Goal: Information Seeking & Learning: Learn about a topic

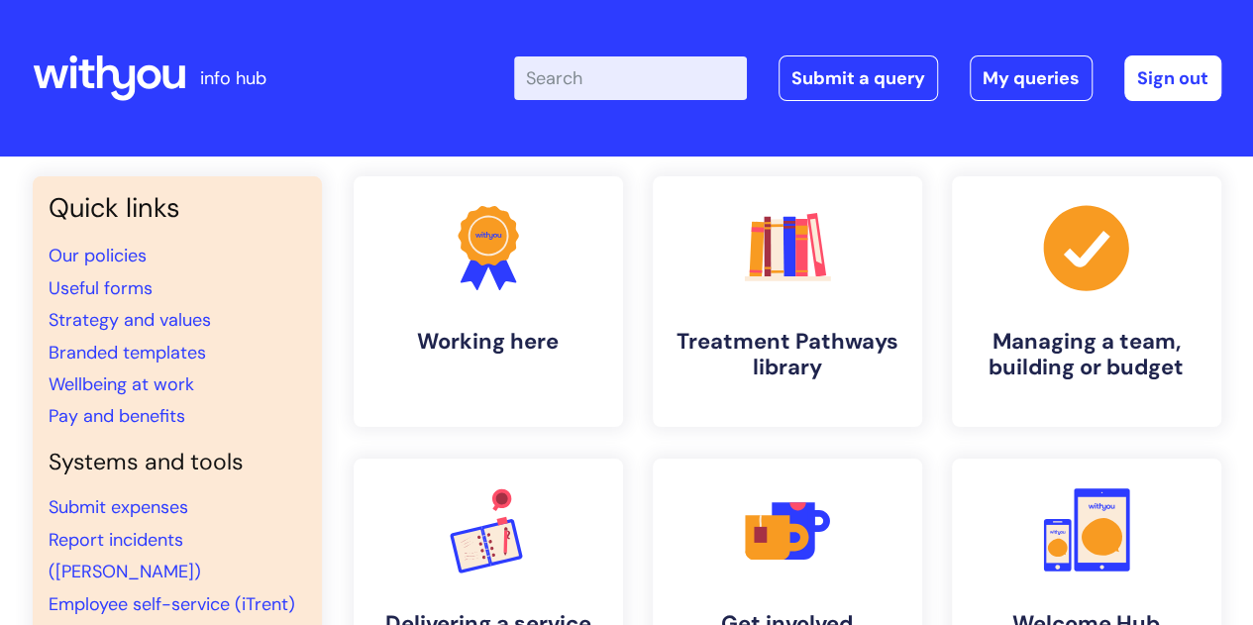
click at [604, 90] on input "Enter your search term here..." at bounding box center [630, 78] width 233 height 44
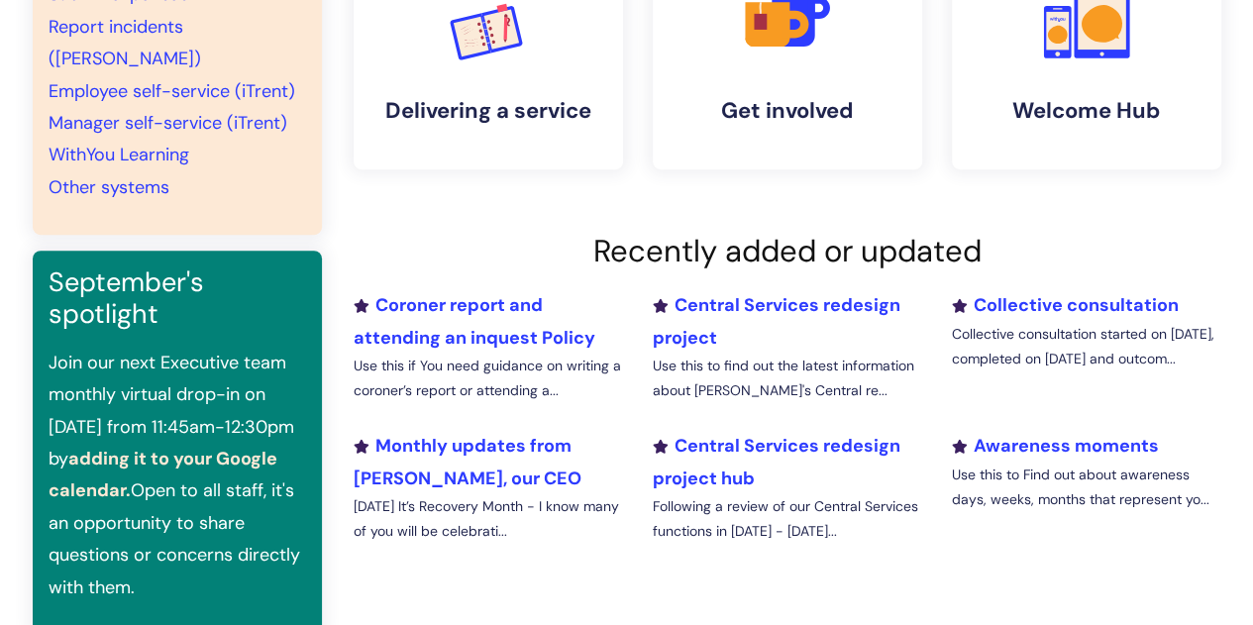
scroll to position [693, 0]
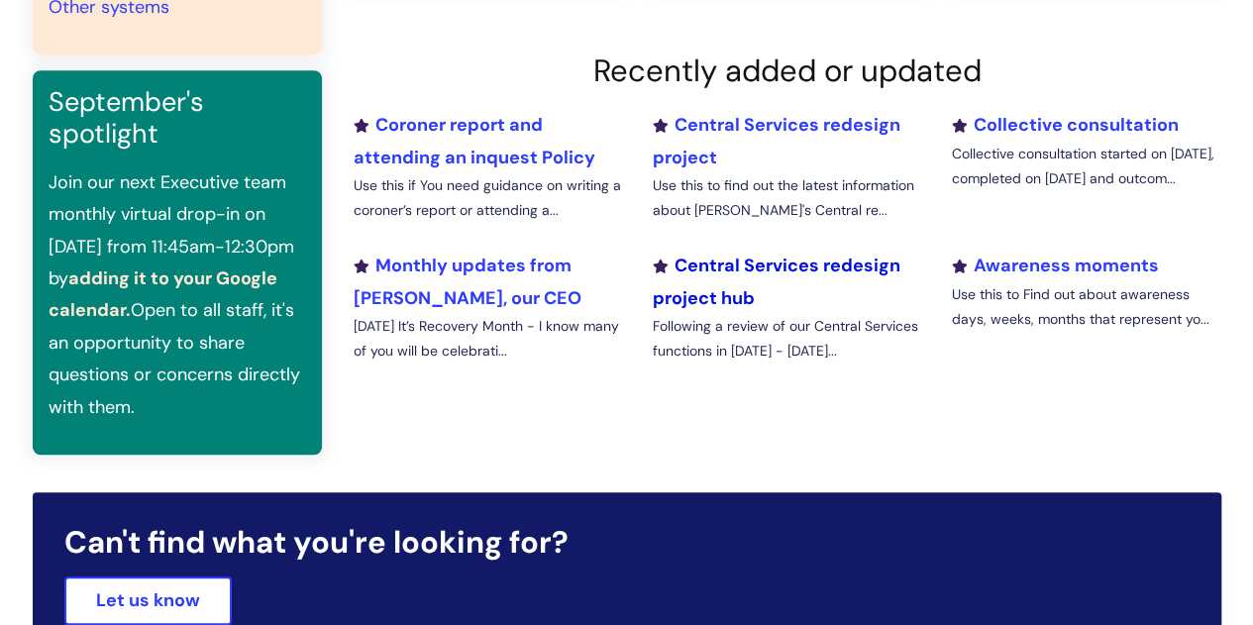
click at [840, 265] on link "Central Services redesign project hub" at bounding box center [776, 281] width 248 height 55
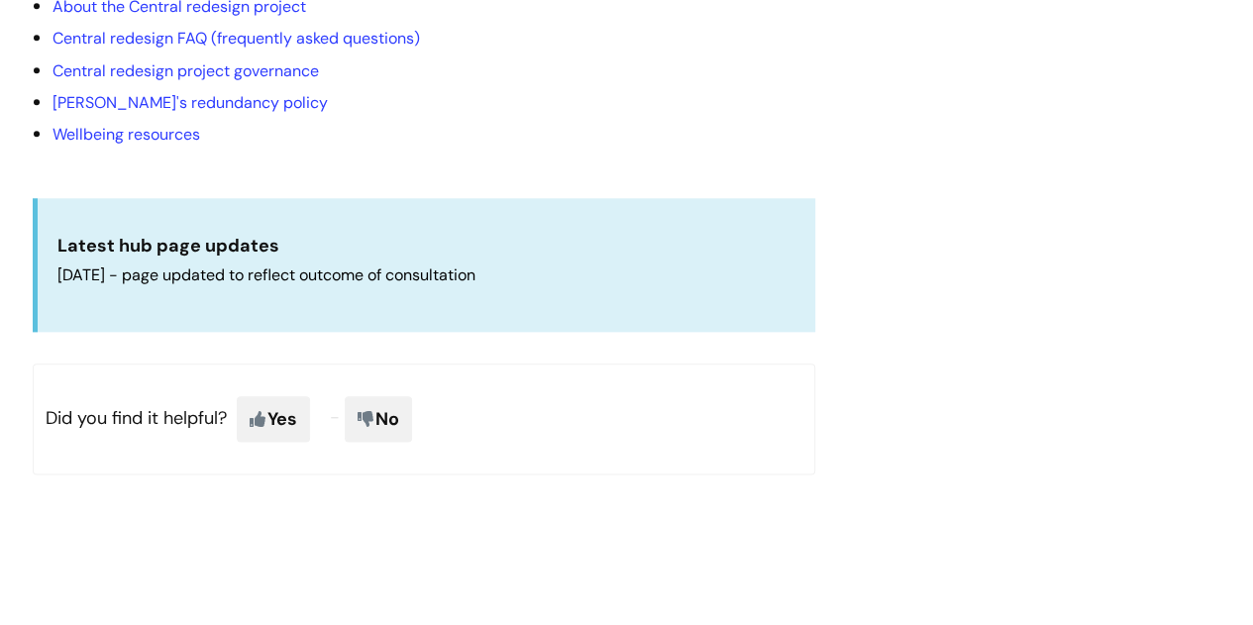
scroll to position [1123, 0]
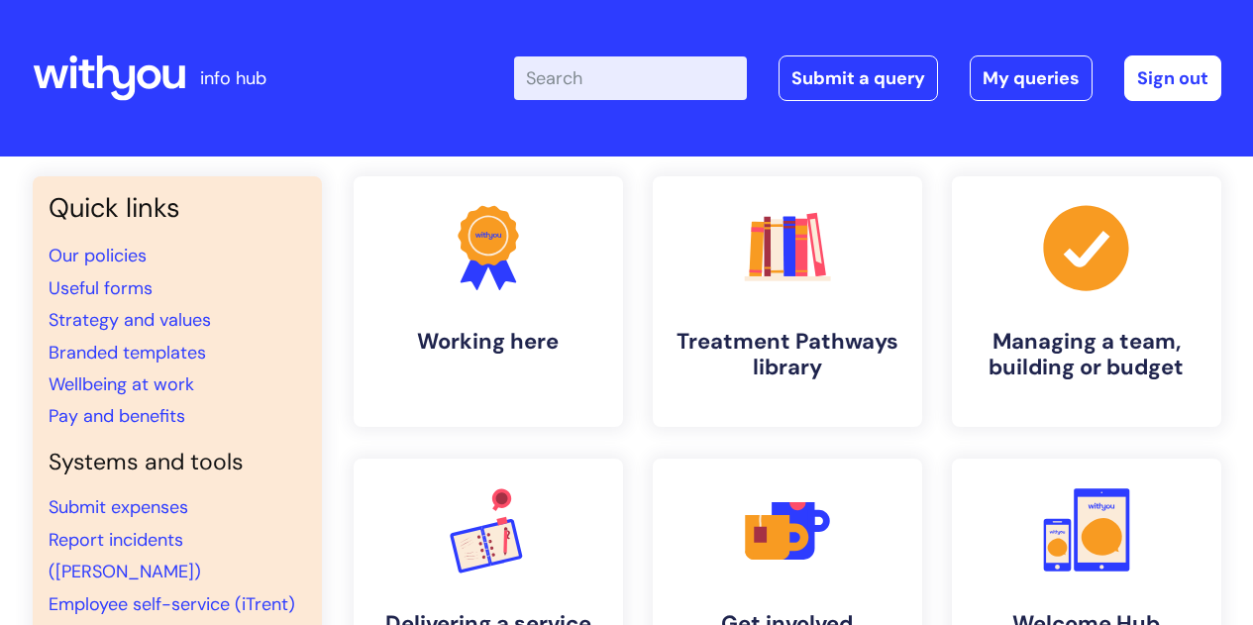
scroll to position [693, 0]
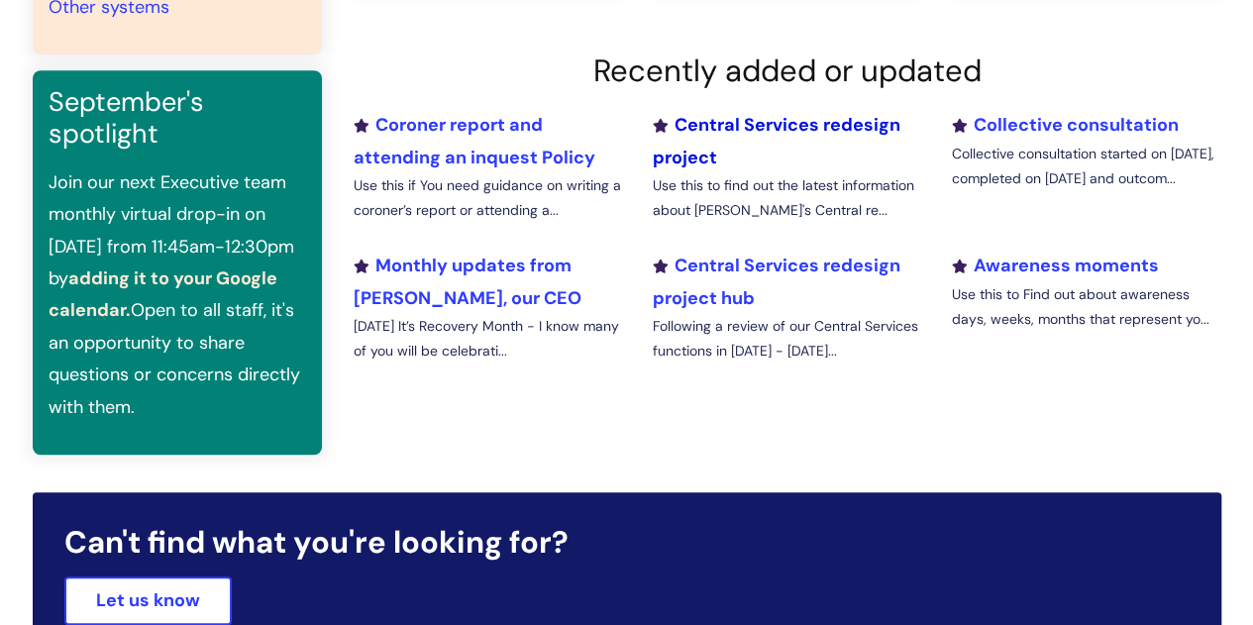
click at [781, 129] on link "Central Services redesign project" at bounding box center [776, 140] width 248 height 55
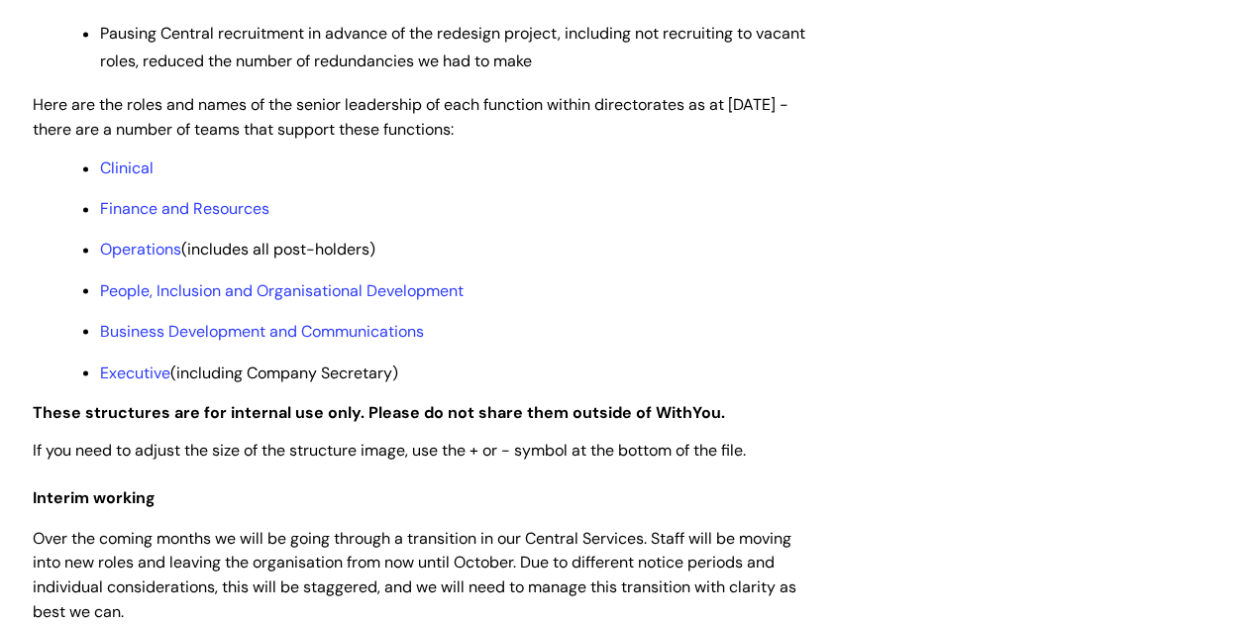
scroll to position [1684, 0]
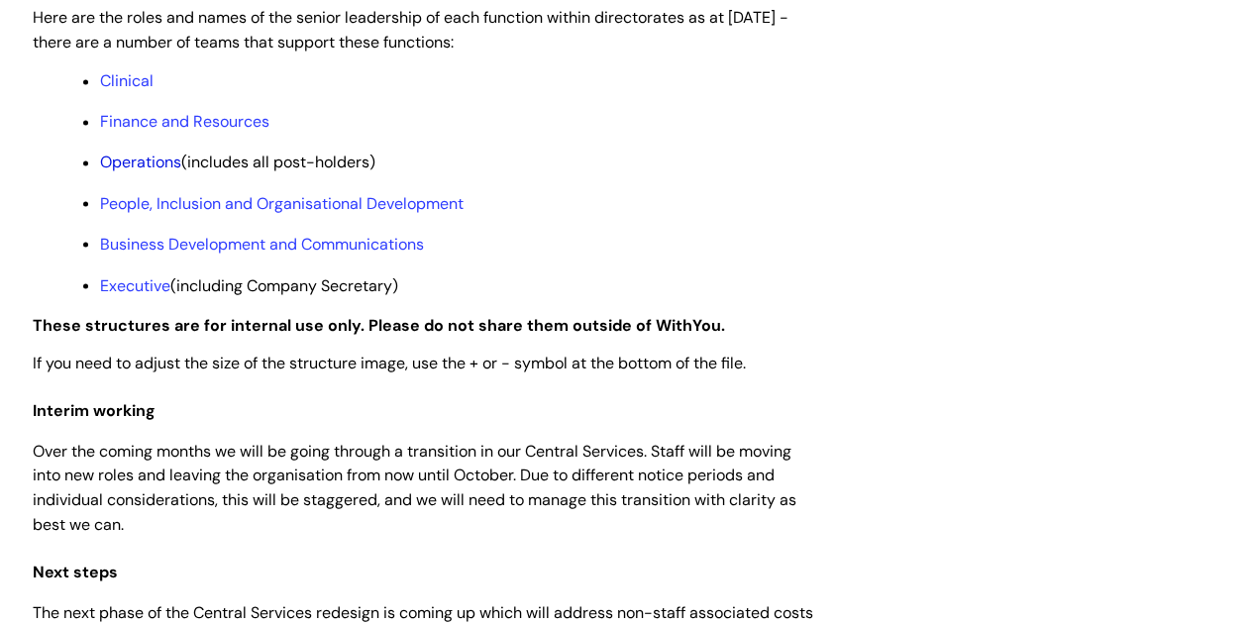
click at [127, 172] on link "Operations" at bounding box center [140, 162] width 81 height 21
